Goal: Ask a question

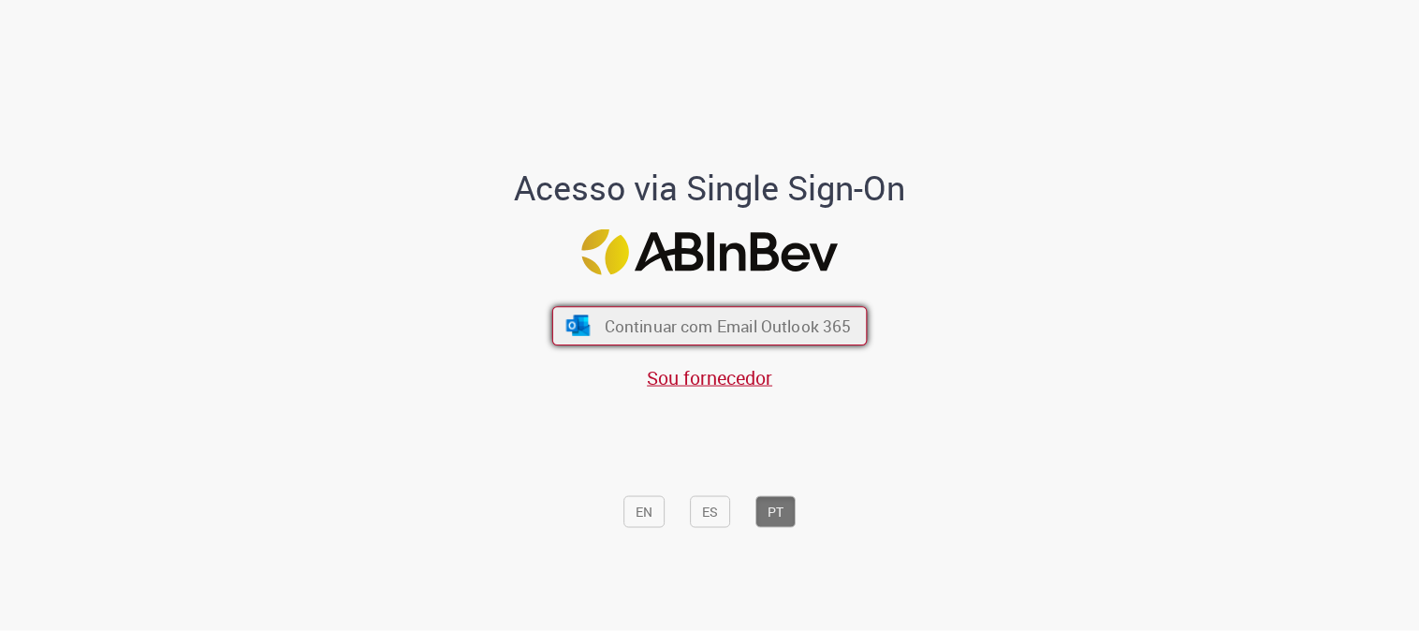
click at [778, 338] on button "Continuar com Email Outlook 365" at bounding box center [709, 325] width 315 height 39
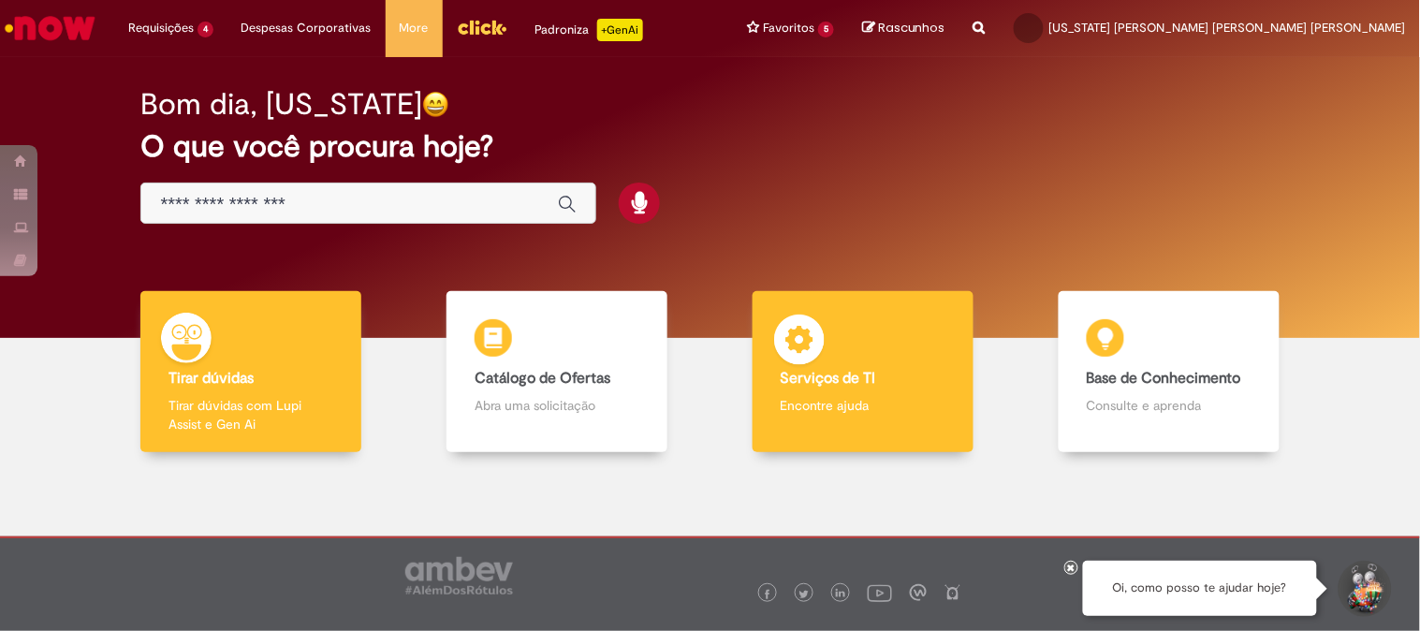
click at [838, 401] on p "Encontre ajuda" at bounding box center [863, 405] width 165 height 19
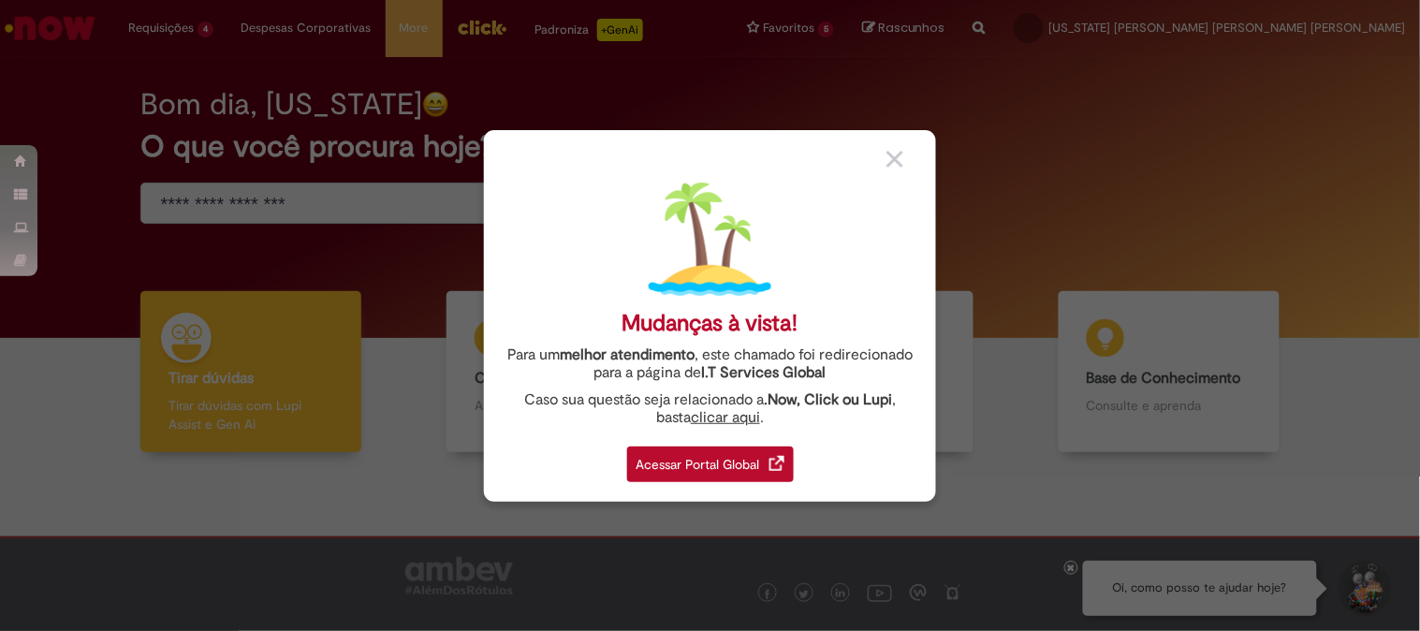
click at [759, 468] on div "Acessar Portal Global" at bounding box center [710, 464] width 167 height 36
